Goal: Task Accomplishment & Management: Use online tool/utility

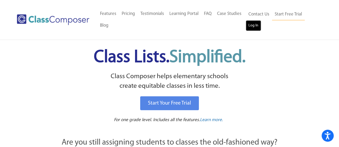
click at [250, 27] on link "Log In" at bounding box center [252, 25] width 15 height 11
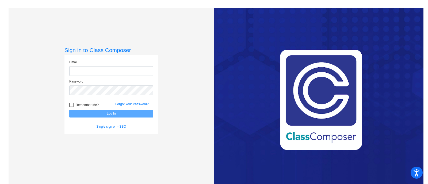
type input "[EMAIL_ADDRESS][DOMAIN_NAME]"
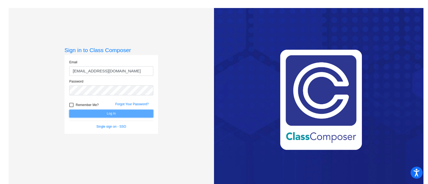
click at [89, 113] on button "Log In" at bounding box center [111, 114] width 84 height 8
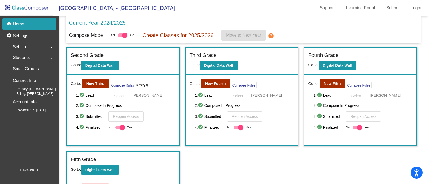
scroll to position [104, 0]
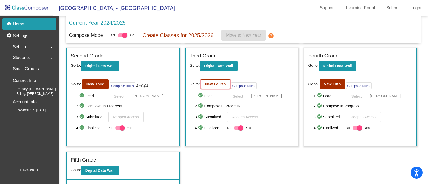
click at [213, 85] on b "New Fourth" at bounding box center [215, 84] width 21 height 4
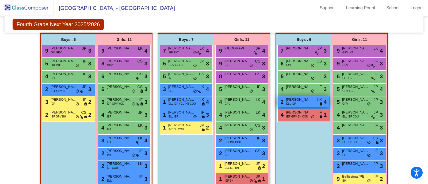
scroll to position [134, 0]
